Goal: Task Accomplishment & Management: Manage account settings

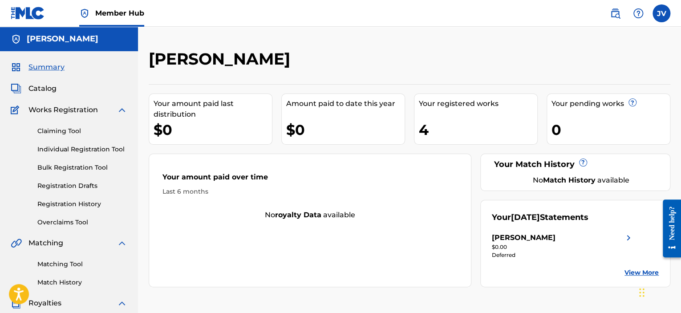
drag, startPoint x: 76, startPoint y: 223, endPoint x: 73, endPoint y: 215, distance: 8.5
click at [73, 215] on div "Claiming Tool Individual Registration Tool Bulk Registration Tool Registration …" at bounding box center [69, 171] width 117 height 112
click at [53, 223] on link "Overclaims Tool" at bounding box center [82, 222] width 90 height 9
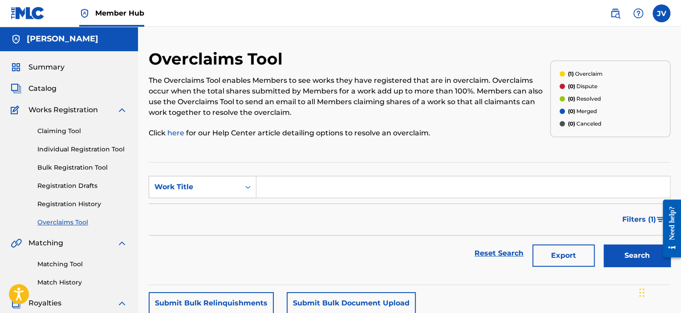
scroll to position [217, 0]
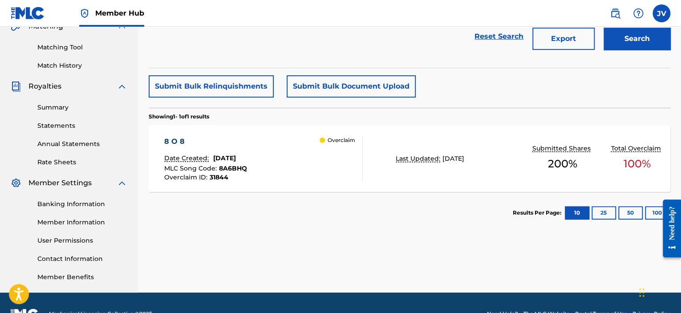
click at [623, 179] on div "8 O 8 Date Created: [DATE] MLC Song Code : 8A6BHQ Overclaim ID : 31844 Overclai…" at bounding box center [410, 158] width 522 height 67
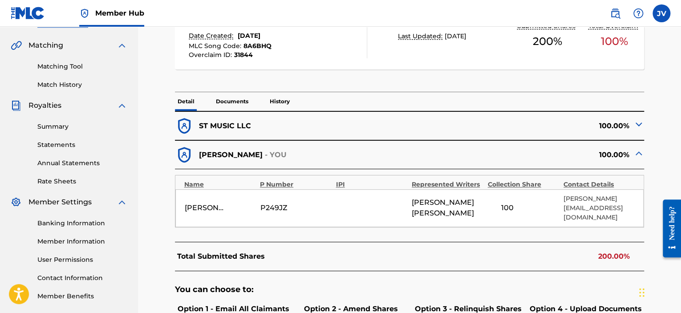
scroll to position [197, 0]
drag, startPoint x: 249, startPoint y: 126, endPoint x: 196, endPoint y: 126, distance: 52.6
click at [196, 126] on div "ST MUSIC LLC" at bounding box center [292, 126] width 235 height 19
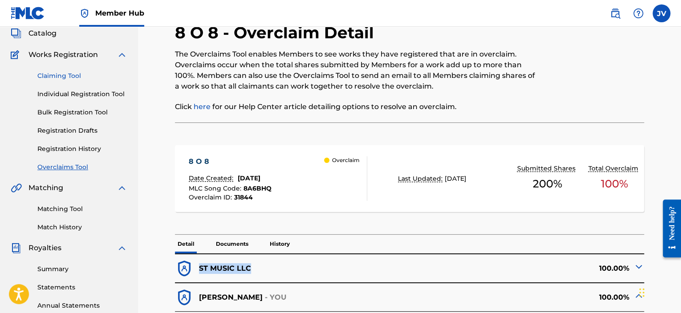
scroll to position [0, 0]
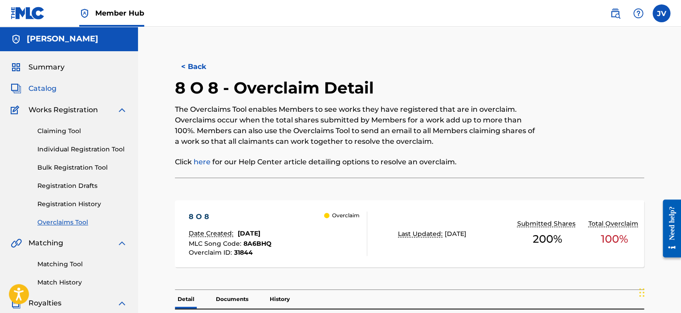
click at [27, 90] on link "Catalog" at bounding box center [34, 88] width 46 height 11
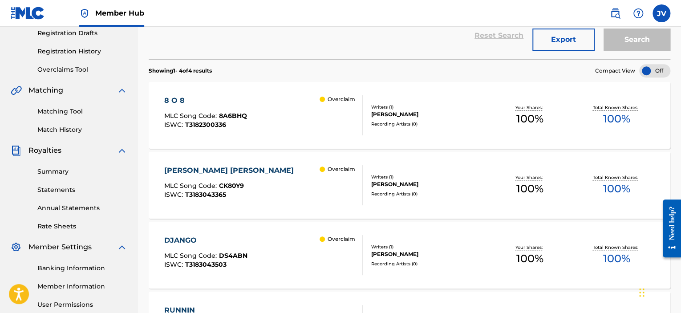
scroll to position [153, 0]
click at [195, 165] on div "[PERSON_NAME] [PERSON_NAME]" at bounding box center [231, 170] width 134 height 11
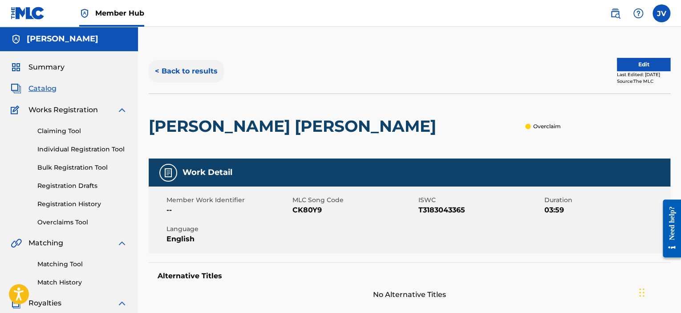
click at [170, 69] on button "< Back to results" at bounding box center [186, 71] width 75 height 22
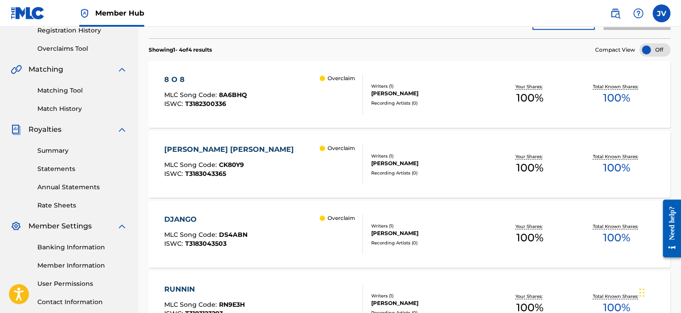
scroll to position [175, 0]
click at [283, 226] on div "DJANGO MLC Song Code : DS4ABN ISWC : T3183043503 Overclaim" at bounding box center [263, 233] width 198 height 40
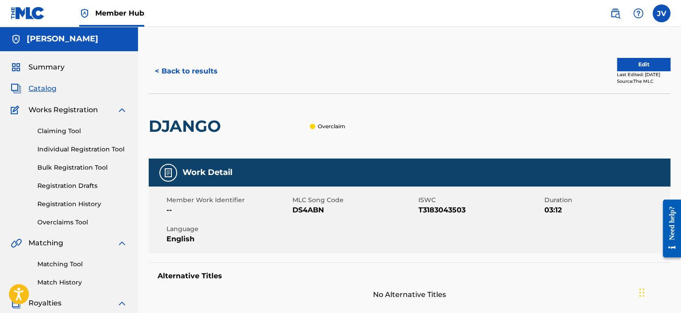
click at [324, 127] on p "Overclaim" at bounding box center [332, 126] width 28 height 8
click at [41, 224] on link "Overclaims Tool" at bounding box center [82, 222] width 90 height 9
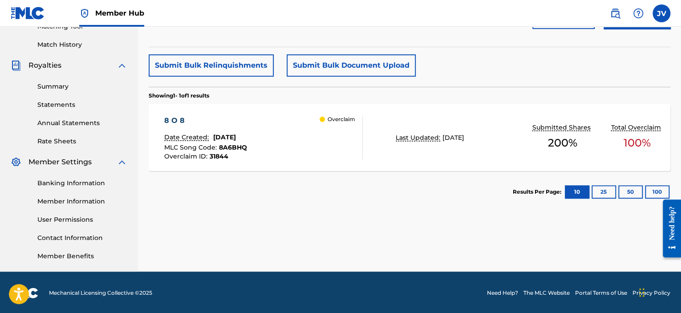
scroll to position [239, 0]
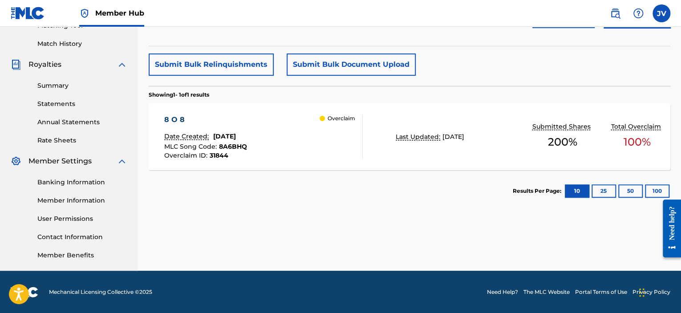
click at [274, 156] on div "8 O 8 Date Created: [DATE] MLC Song Code : 8A6BHQ Overclaim ID : 31844 Overclaim" at bounding box center [263, 136] width 198 height 45
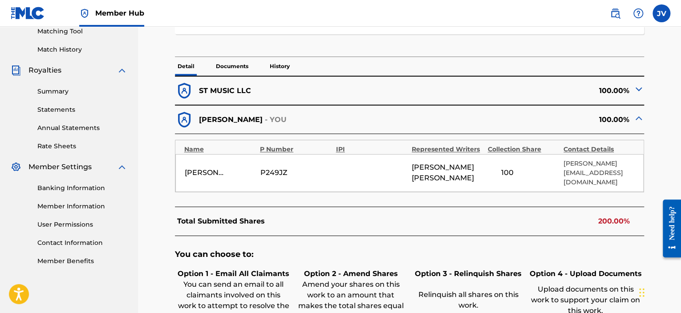
scroll to position [233, 0]
drag, startPoint x: 252, startPoint y: 87, endPoint x: 200, endPoint y: 96, distance: 52.5
click at [200, 96] on div "ST MUSIC LLC" at bounding box center [292, 91] width 235 height 19
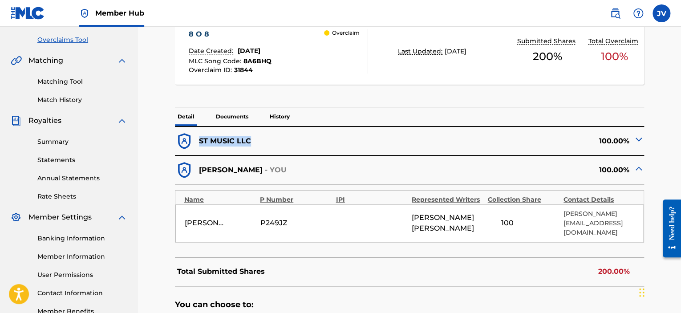
scroll to position [182, 0]
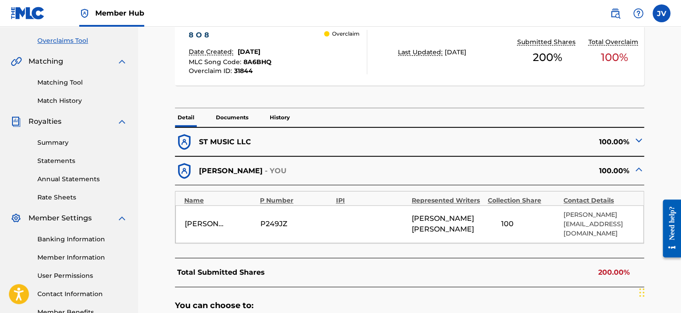
click at [283, 119] on p "History" at bounding box center [279, 117] width 25 height 19
